Goal: Transaction & Acquisition: Purchase product/service

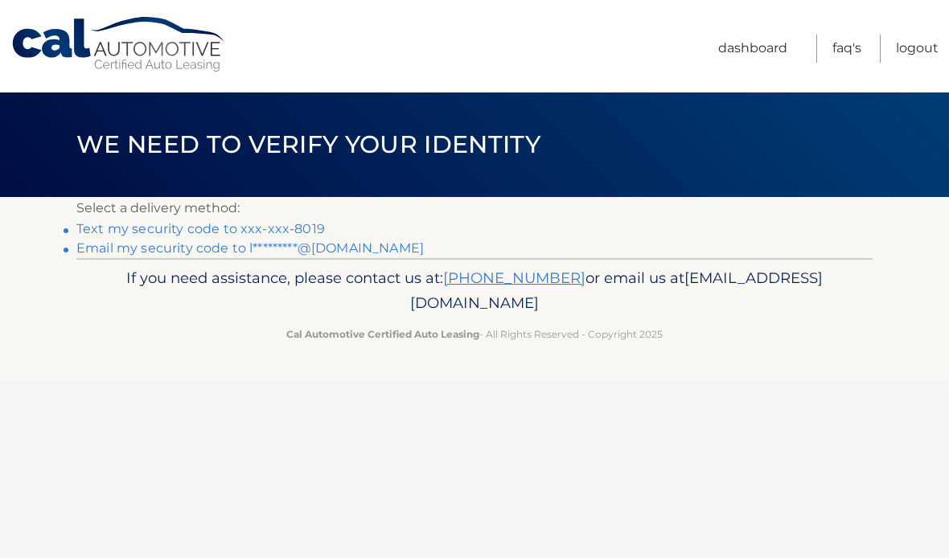
click at [281, 226] on link "Text my security code to xxx-xxx-8019" at bounding box center [200, 228] width 248 height 15
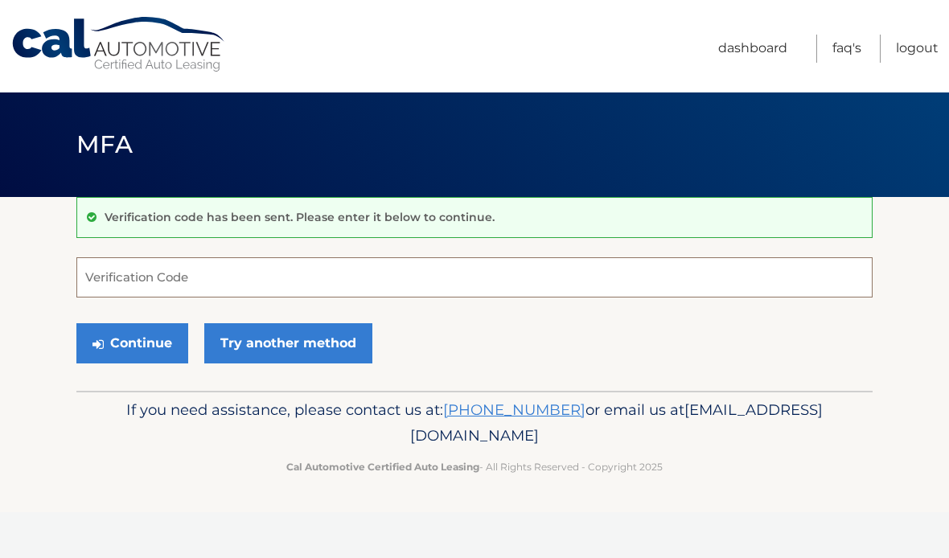
click at [182, 270] on input "Verification Code" at bounding box center [474, 277] width 796 height 40
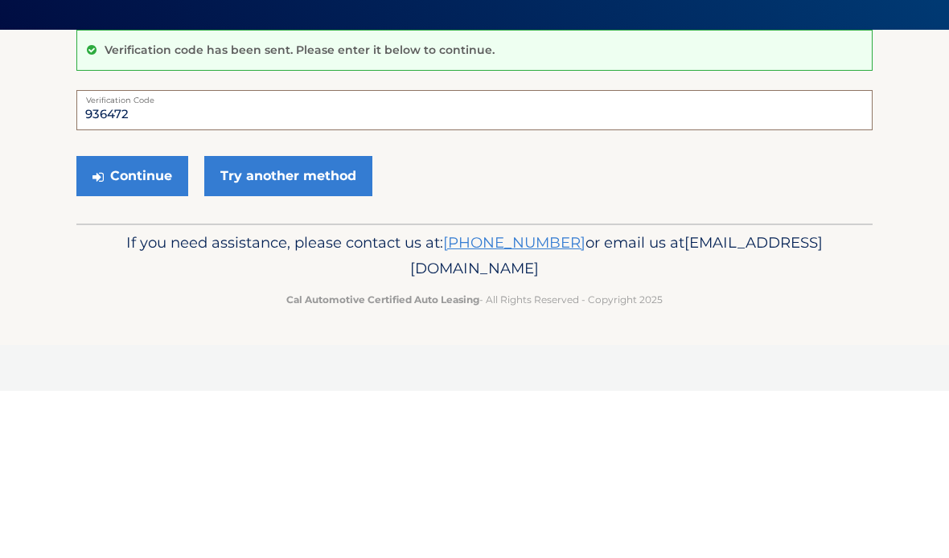
type input "936472"
click at [147, 323] on button "Continue" at bounding box center [132, 343] width 112 height 40
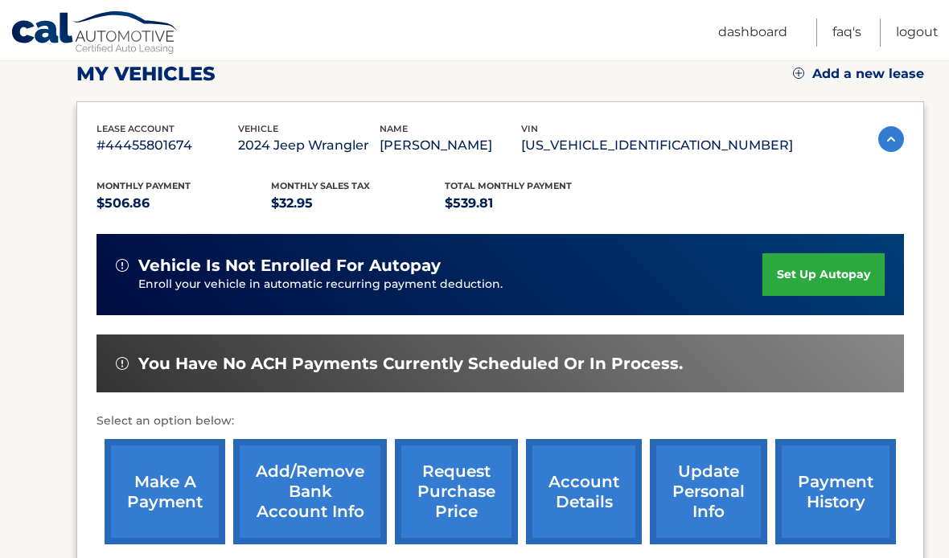
scroll to position [232, 0]
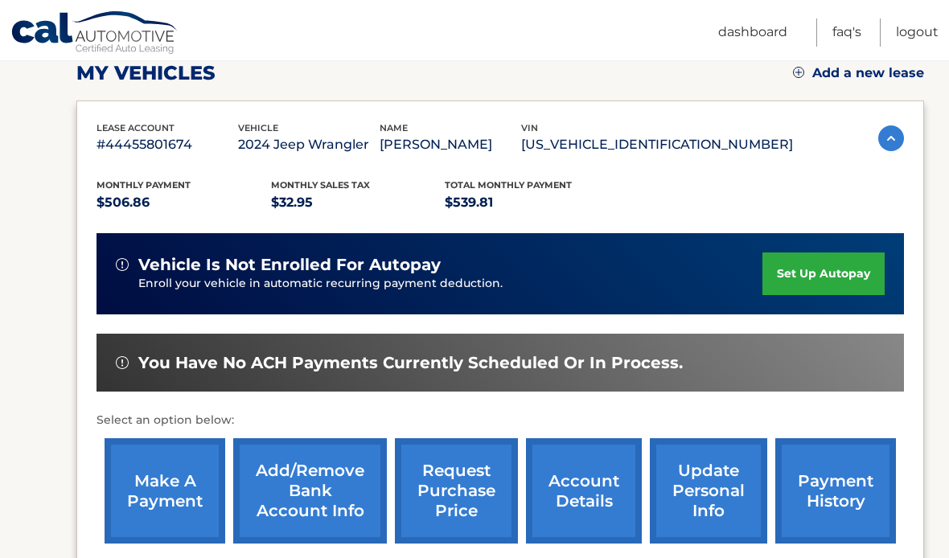
click at [170, 483] on link "make a payment" at bounding box center [165, 490] width 121 height 105
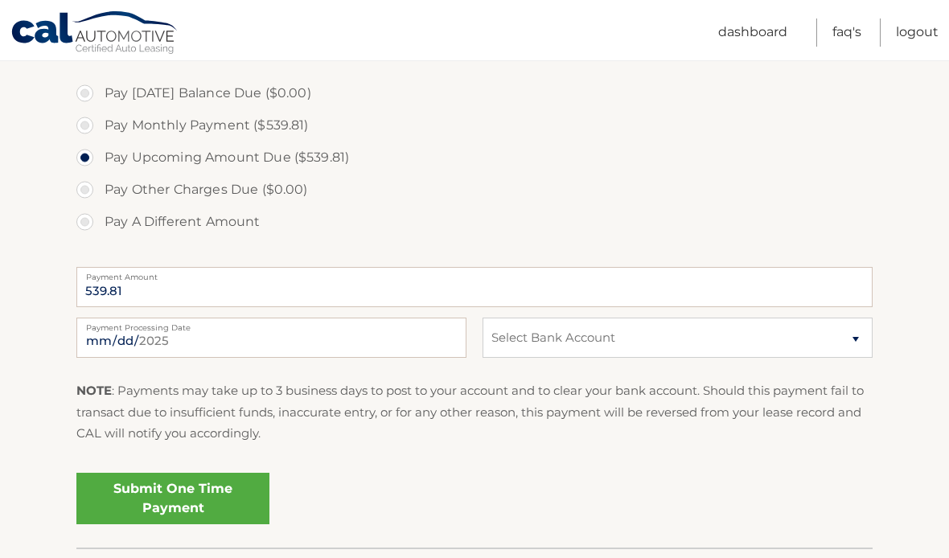
scroll to position [480, 0]
click at [856, 342] on select "Select Bank Account Checking BANK OF AMERICA, N.A. *****1084 Checking JPMORGAN …" at bounding box center [677, 337] width 390 height 40
select select "YjI5ZGRmZDktOWMzOC00MWI4LWJjZGEtNDc3NjZmMmMzMjRl"
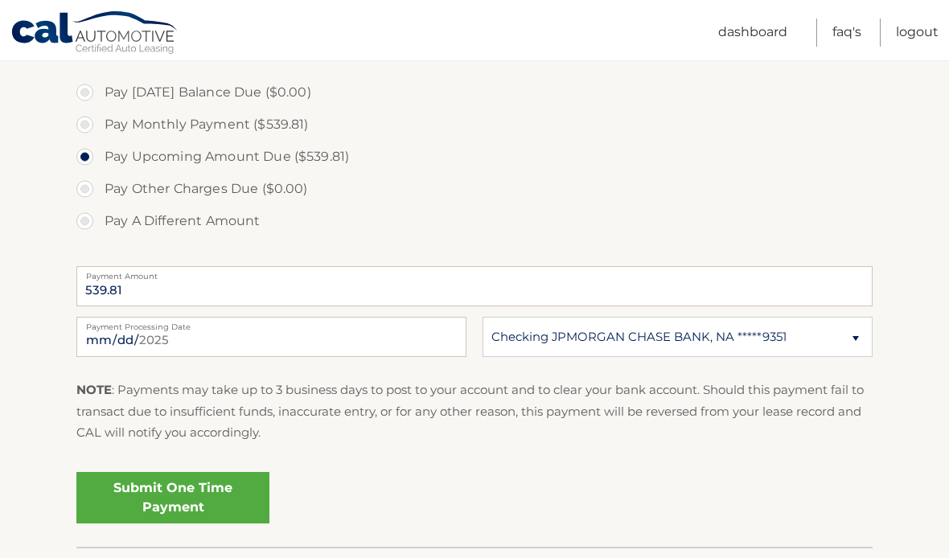
click at [191, 498] on link "Submit One Time Payment" at bounding box center [172, 497] width 193 height 51
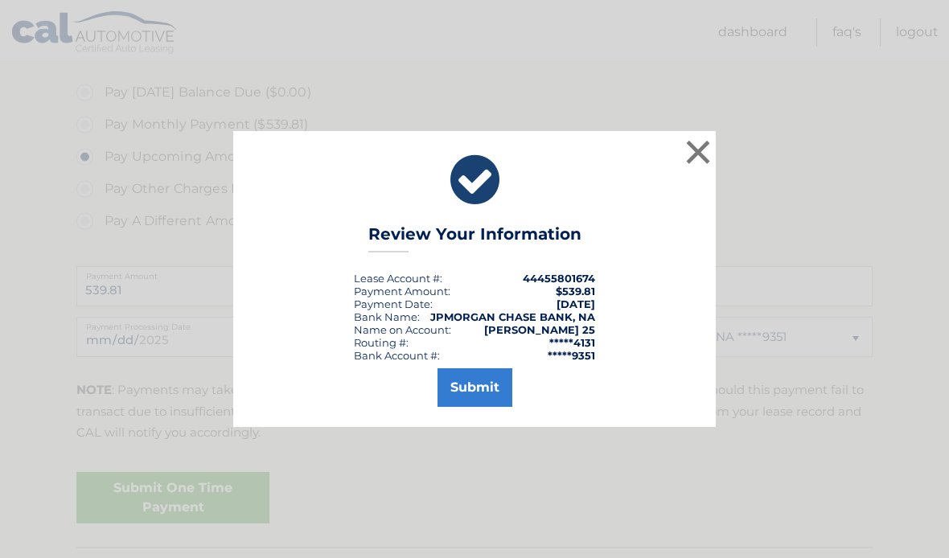
click at [486, 407] on button "Submit" at bounding box center [474, 387] width 75 height 39
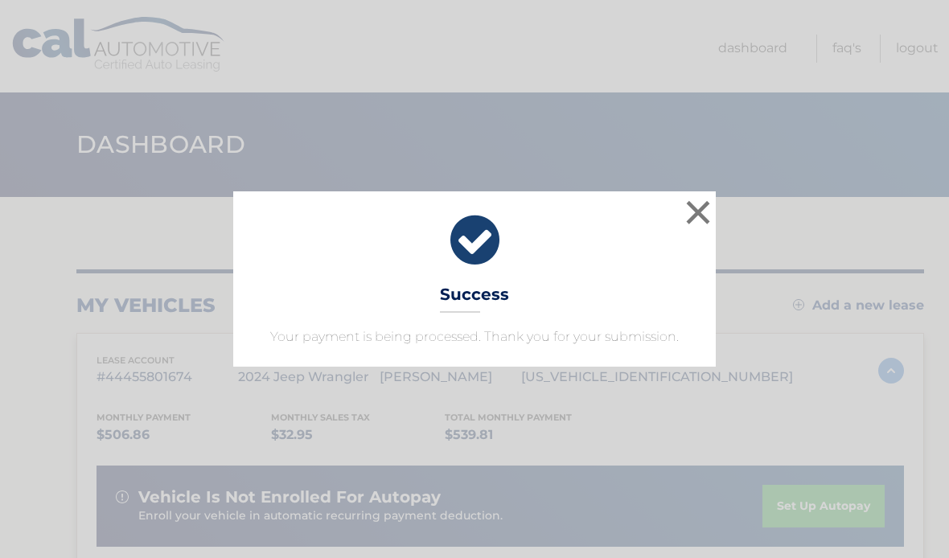
click at [703, 207] on button "×" at bounding box center [698, 212] width 32 height 32
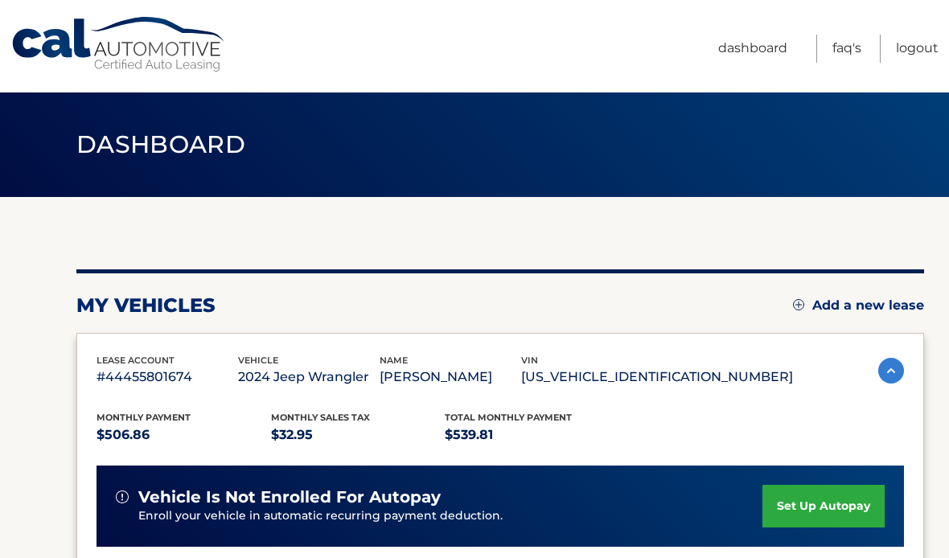
click at [934, 44] on link "Logout" at bounding box center [917, 49] width 43 height 28
